Goal: Task Accomplishment & Management: Manage account settings

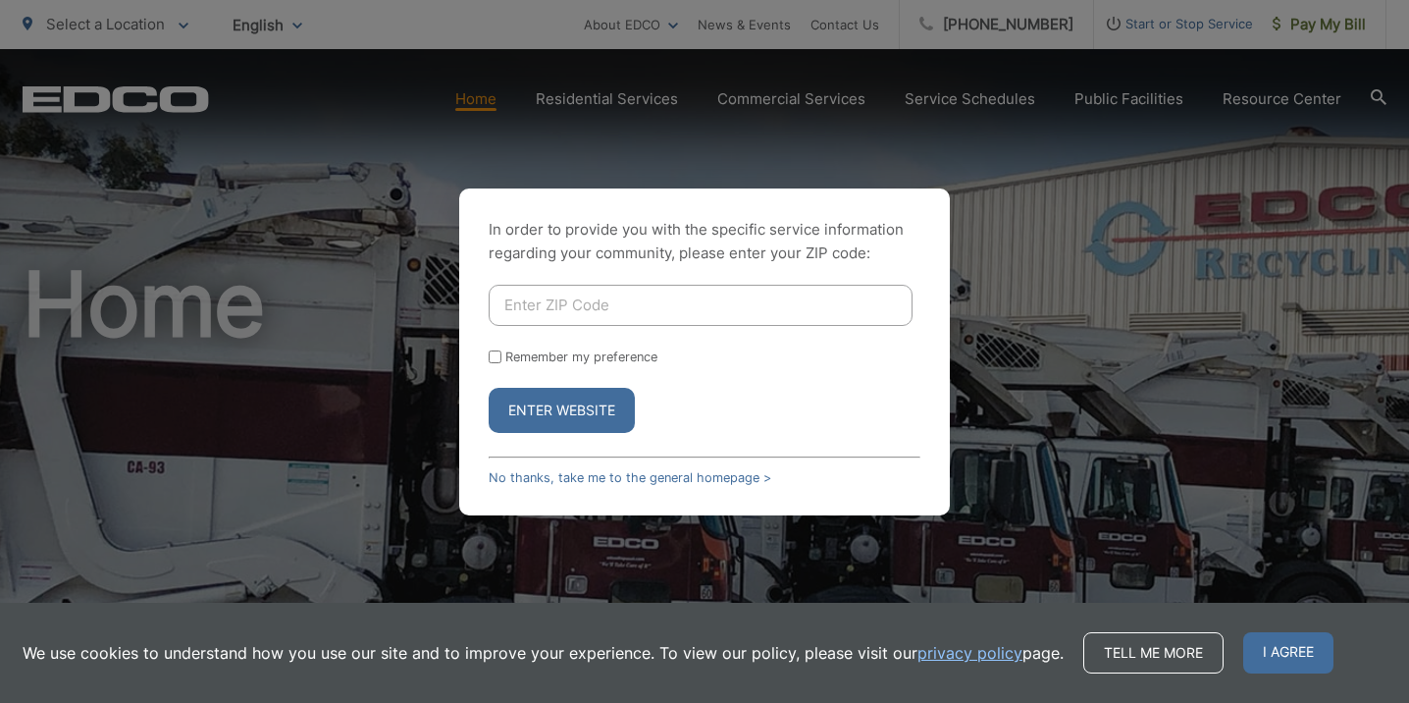
click at [629, 303] on input "Enter ZIP Code" at bounding box center [701, 305] width 424 height 41
type input "92024"
click at [575, 419] on button "Enter Website" at bounding box center [562, 410] width 146 height 45
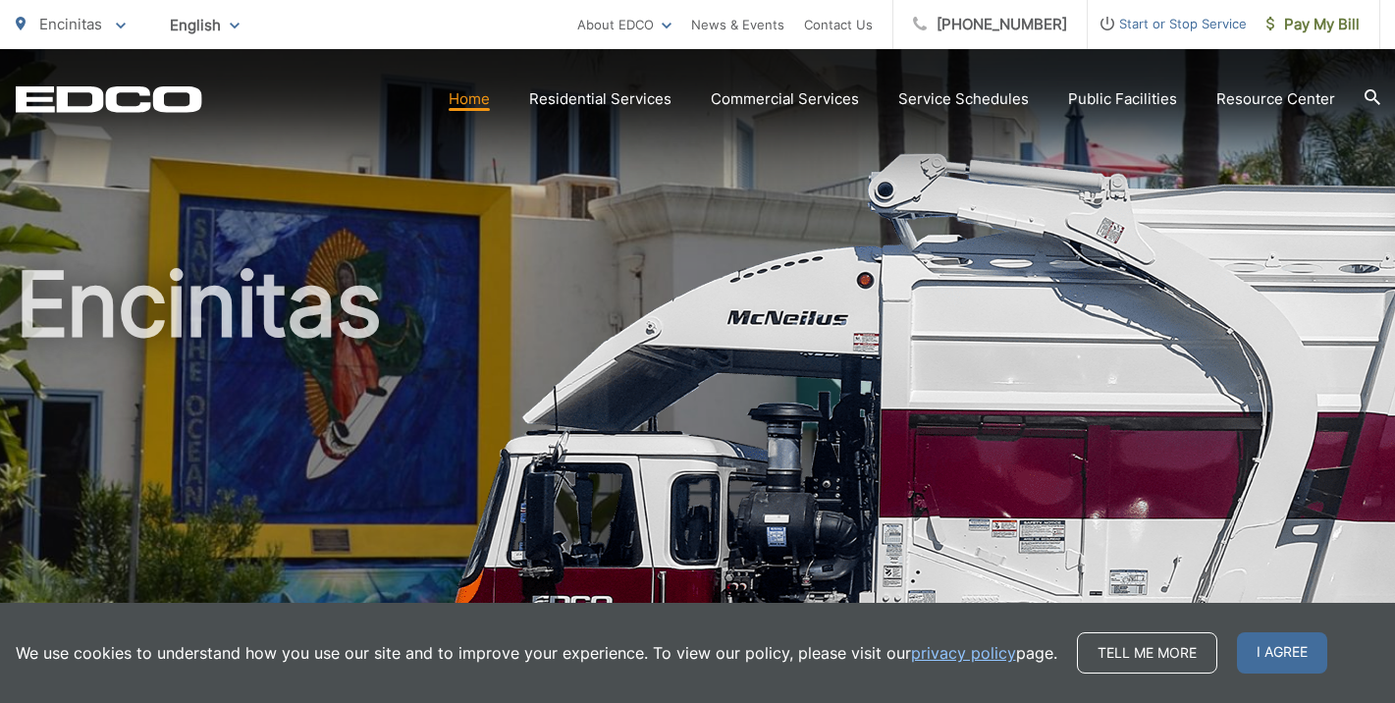
click at [476, 104] on link "Home" at bounding box center [469, 99] width 41 height 24
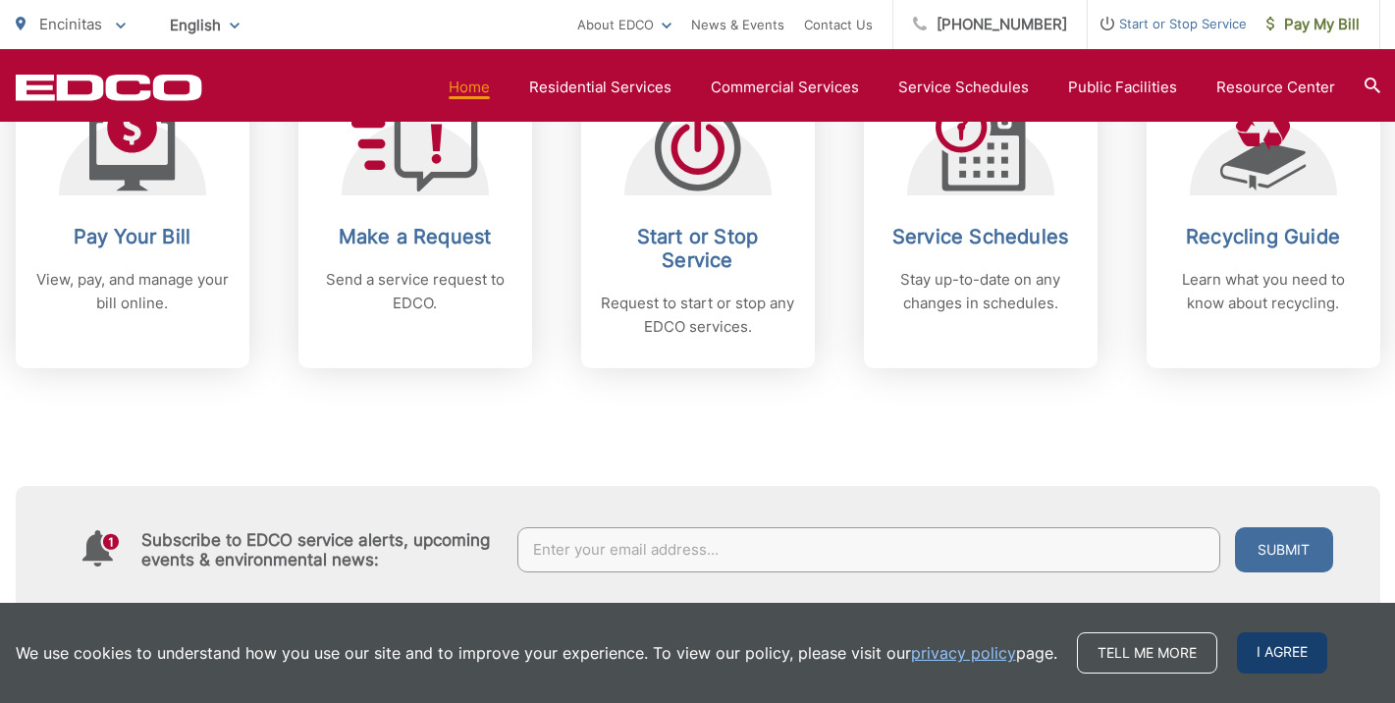
scroll to position [886, 0]
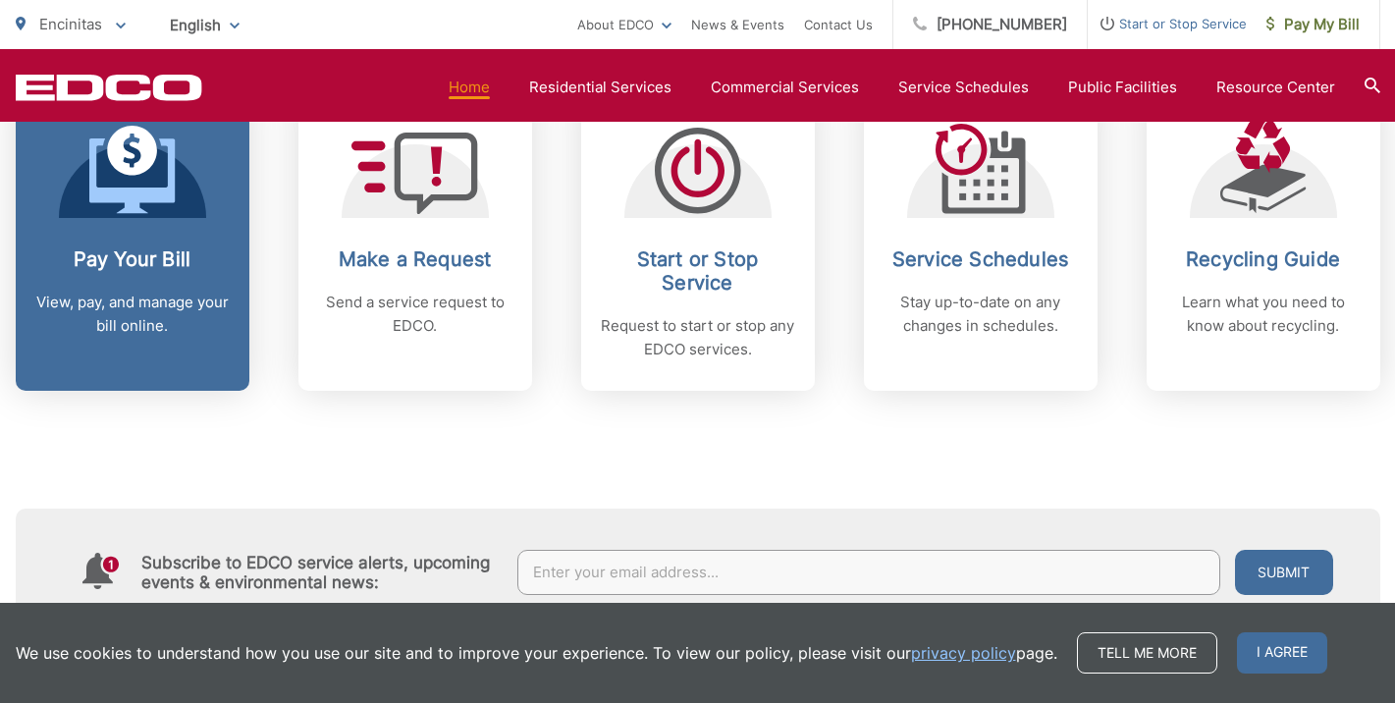
click at [127, 174] on icon at bounding box center [132, 151] width 50 height 50
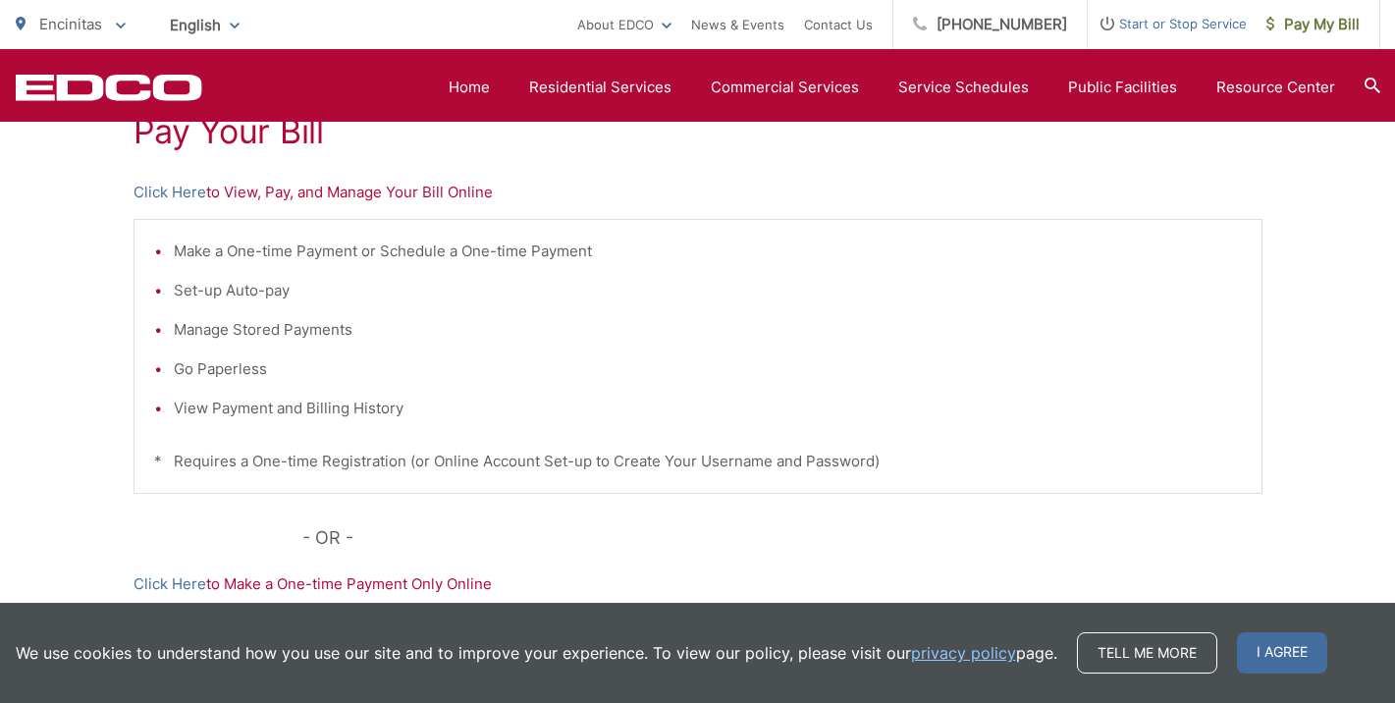
scroll to position [402, 0]
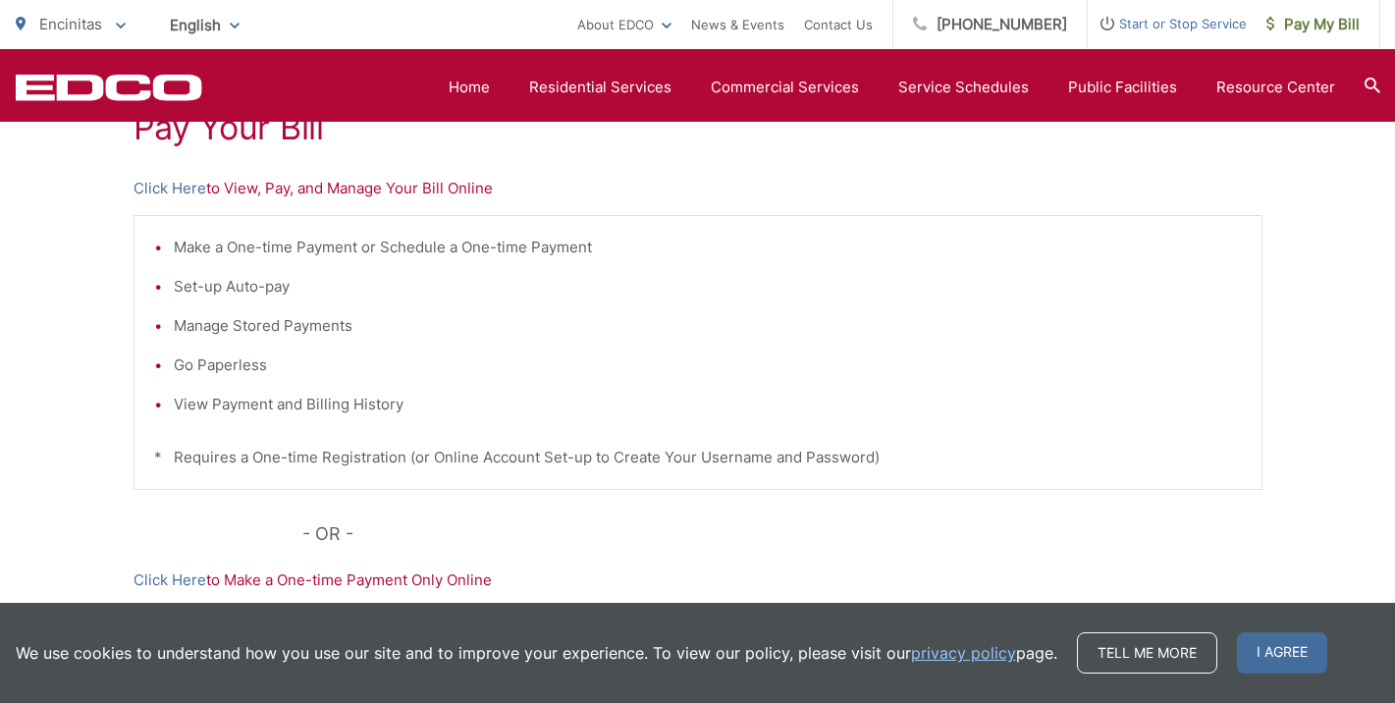
click at [320, 195] on p "Click Here to View, Pay, and Manage Your Bill Online" at bounding box center [697, 189] width 1129 height 24
click at [317, 190] on p "Click Here to View, Pay, and Manage Your Bill Online" at bounding box center [697, 189] width 1129 height 24
click at [299, 186] on p "Click Here to View, Pay, and Manage Your Bill Online" at bounding box center [697, 189] width 1129 height 24
click at [196, 191] on link "Click Here" at bounding box center [169, 189] width 73 height 24
